Goal: Task Accomplishment & Management: Manage account settings

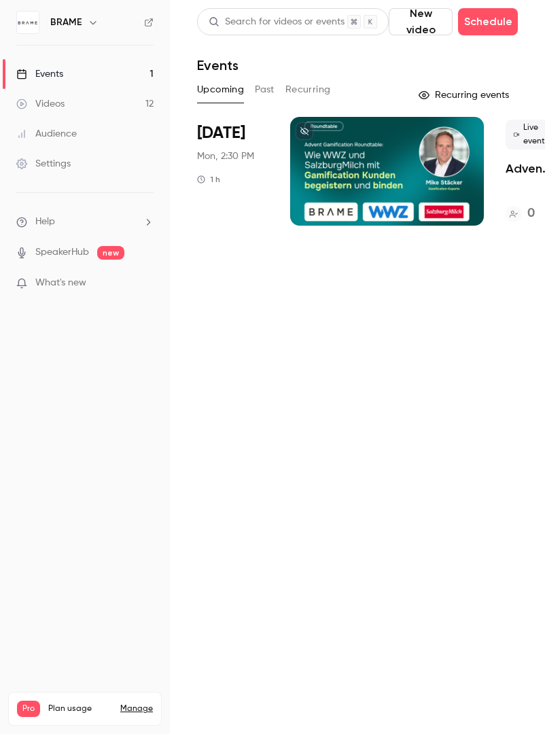
scroll to position [0, 159]
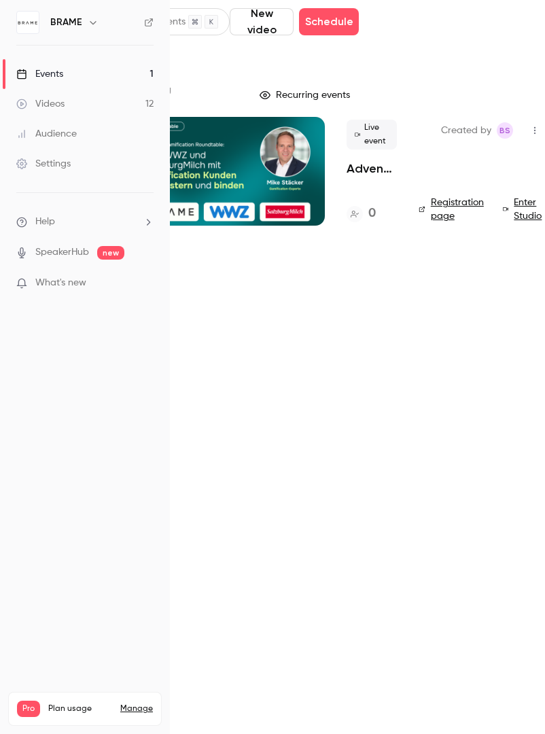
click at [317, 182] on div at bounding box center [228, 171] width 194 height 109
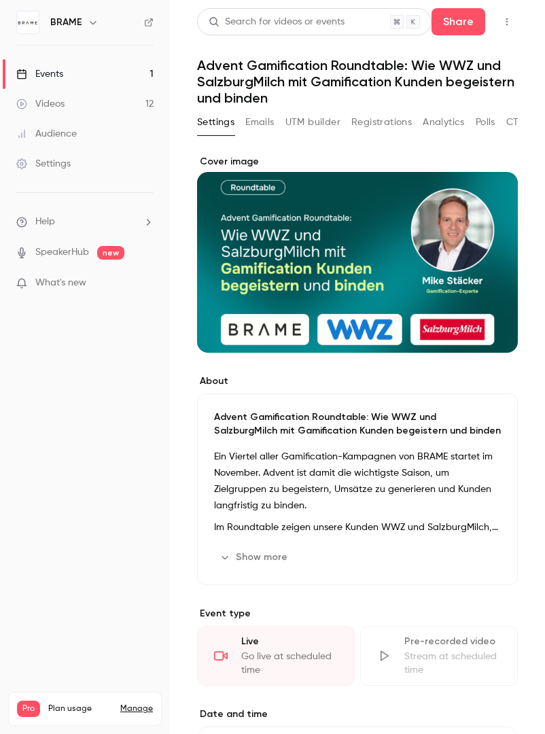
click at [294, 421] on p "Advent Gamification Roundtable: Wie WWZ und SalzburgMilch mit Gamification Kund…" at bounding box center [357, 424] width 287 height 27
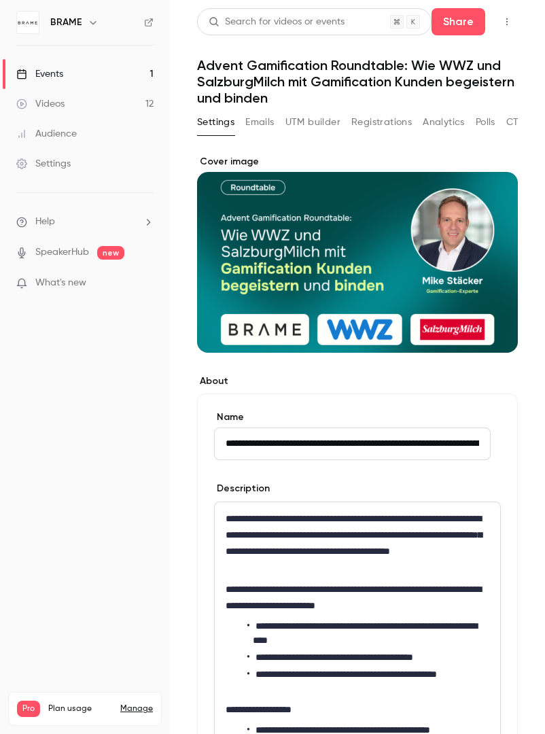
click at [399, 119] on button "Registrations" at bounding box center [382, 123] width 61 height 22
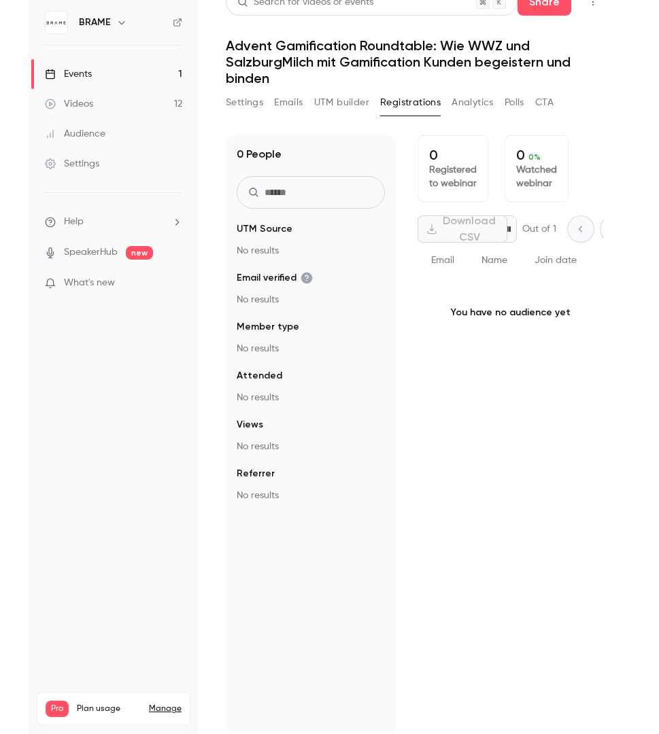
scroll to position [11, 0]
